Goal: Obtain resource: Obtain resource

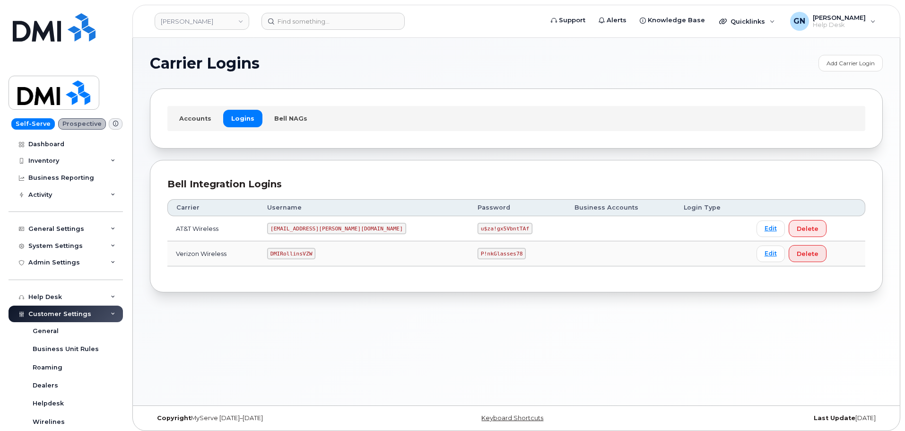
click at [311, 252] on code "DMIRollinsVZW" at bounding box center [291, 253] width 48 height 11
copy code "DMIRollinsVZW"
click at [477, 253] on code "P!nkGlasses78" at bounding box center [501, 253] width 48 height 11
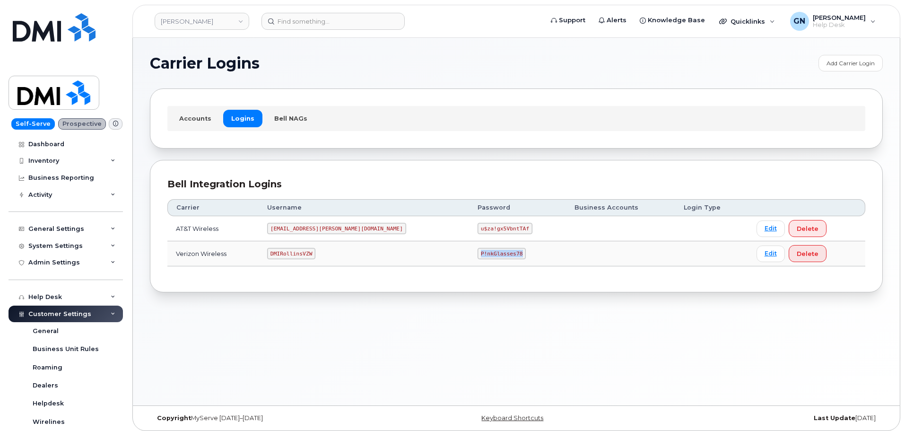
click at [477, 253] on code "P!nkGlasses78" at bounding box center [501, 253] width 48 height 11
copy code "P!nkGlasses78"
